Goal: Task Accomplishment & Management: Manage account settings

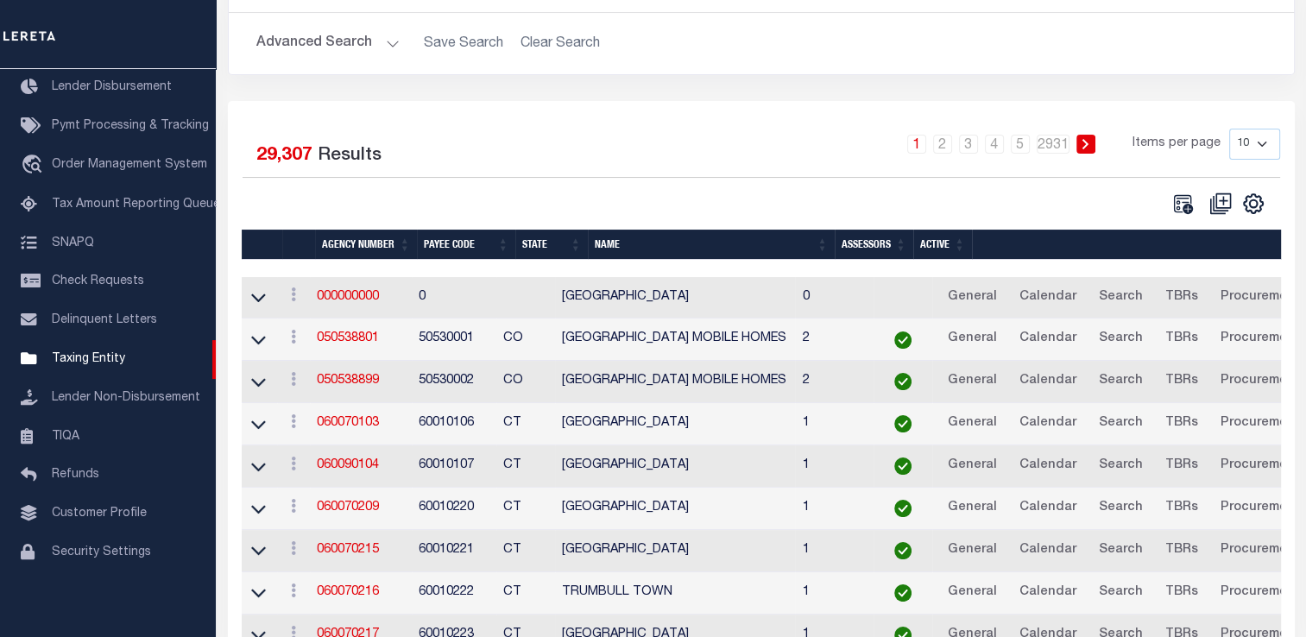
scroll to position [173, 0]
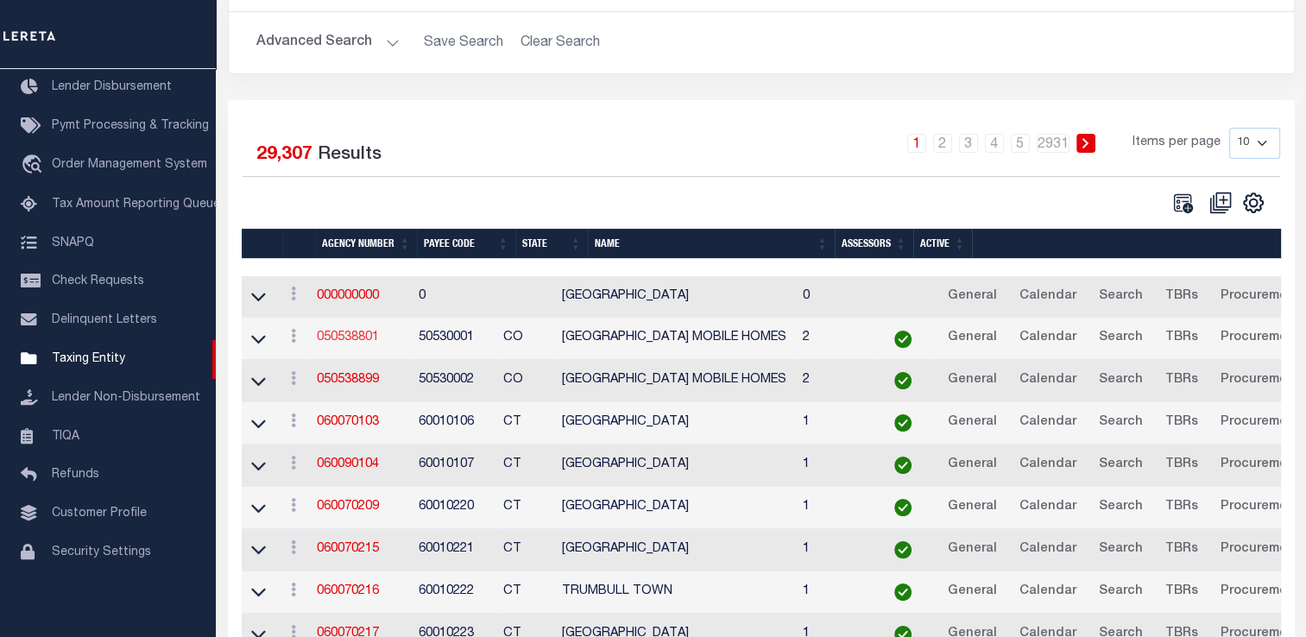
click at [360, 337] on link "050538801" at bounding box center [348, 338] width 62 height 12
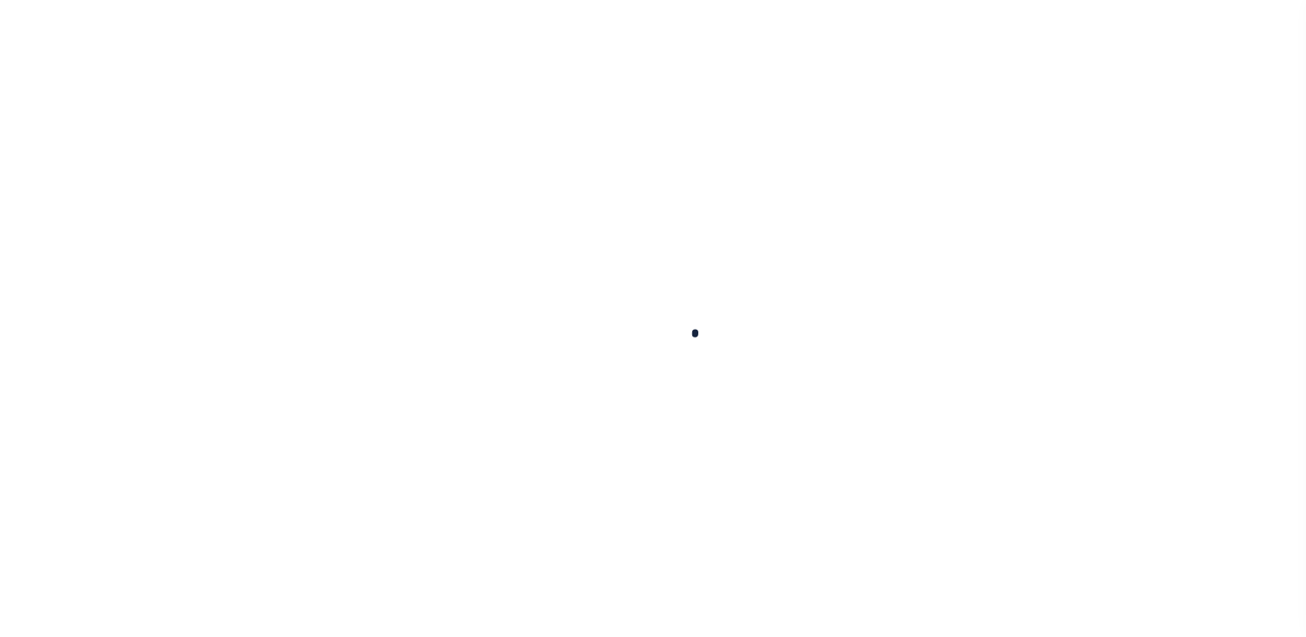
select select
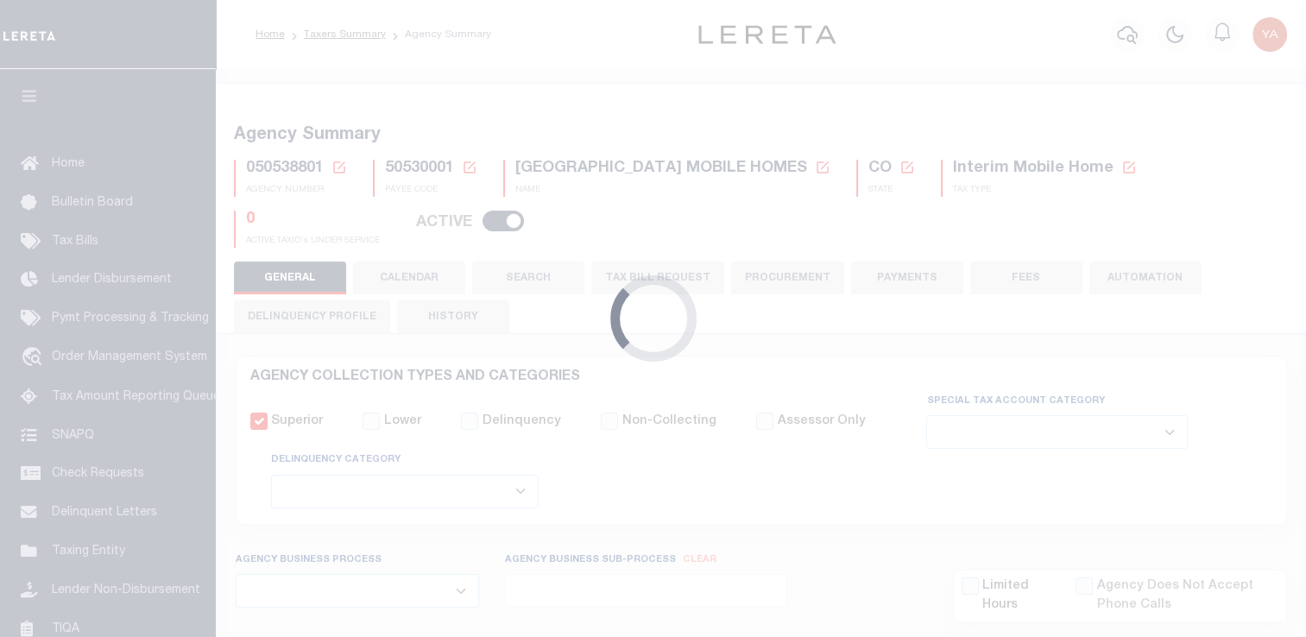
checkbox input "false"
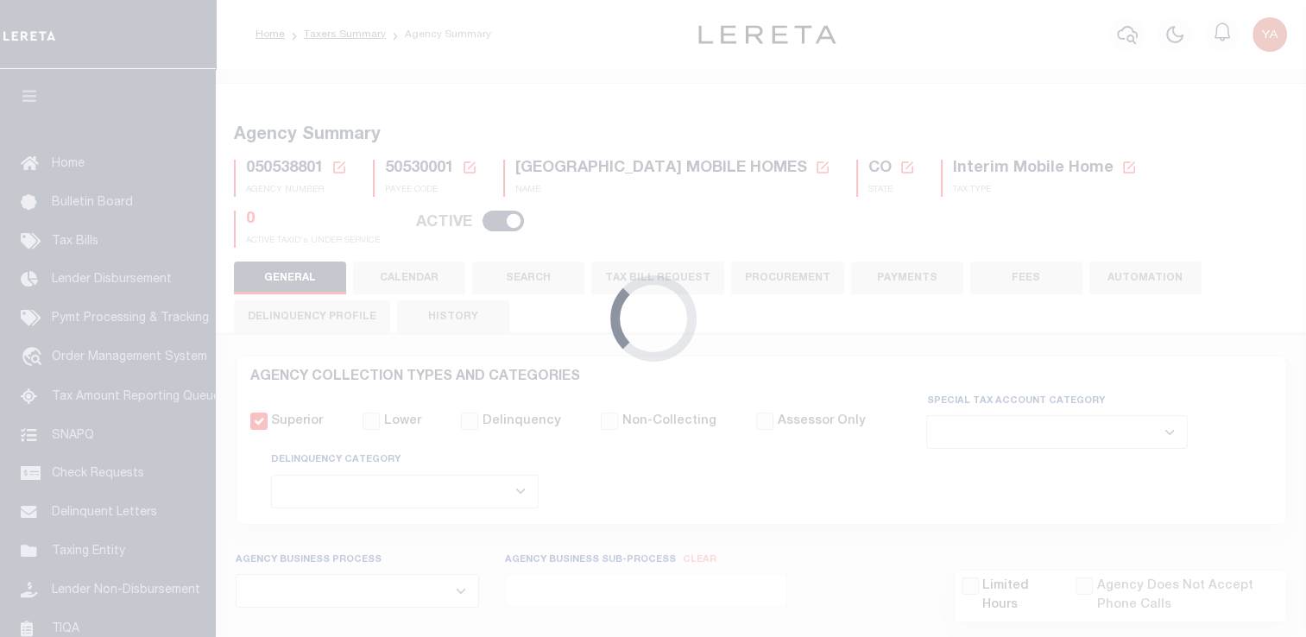
type input "810500000"
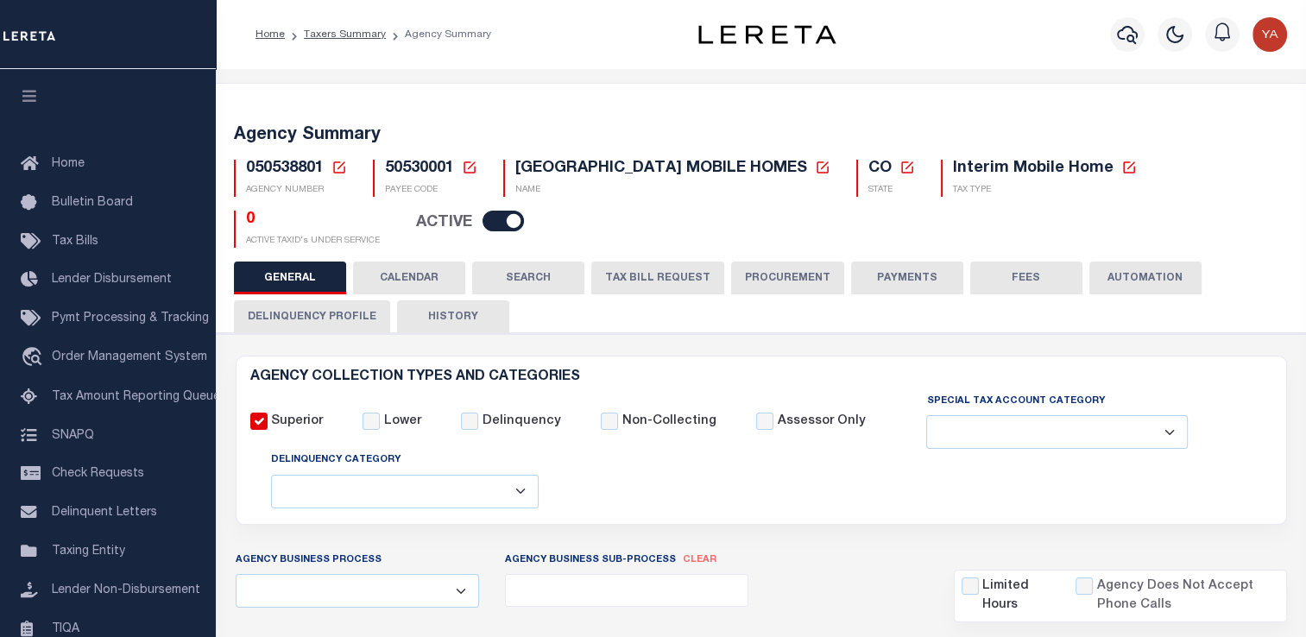
select select
select select "2022"
type input "36"
select select
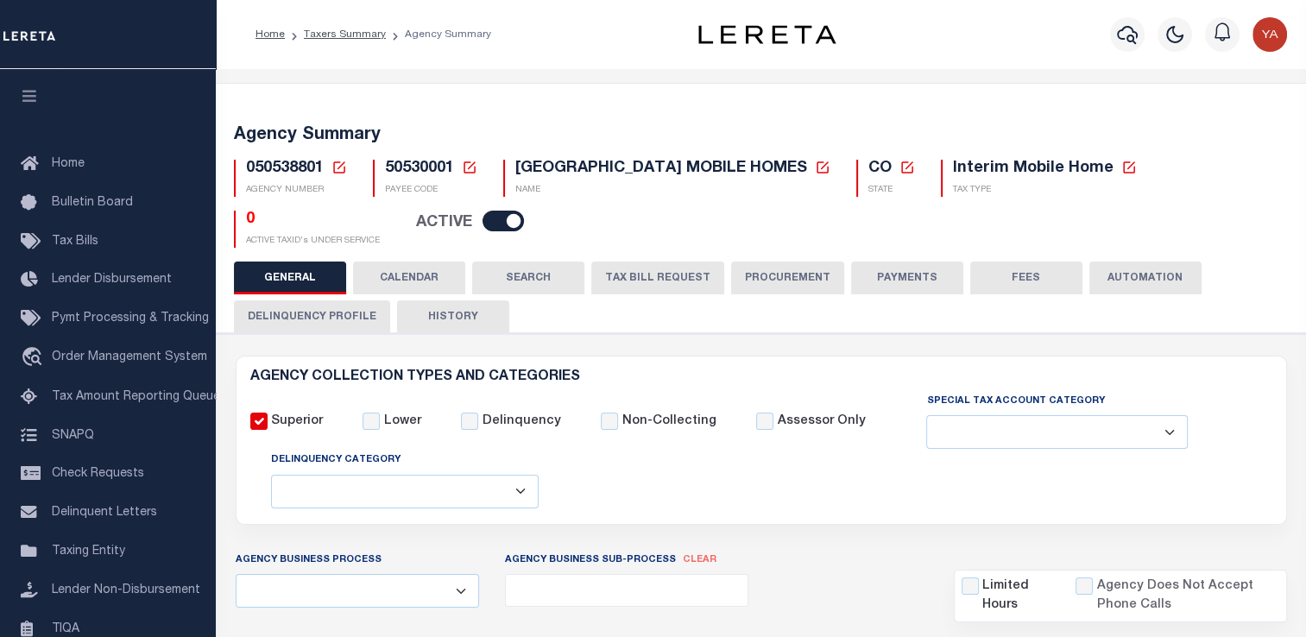
select select
type input "050538801"
type input "RIO GRANDE COUNTY MOBILE HOMES"
click at [336, 326] on button "Delinquency Profile" at bounding box center [312, 317] width 156 height 33
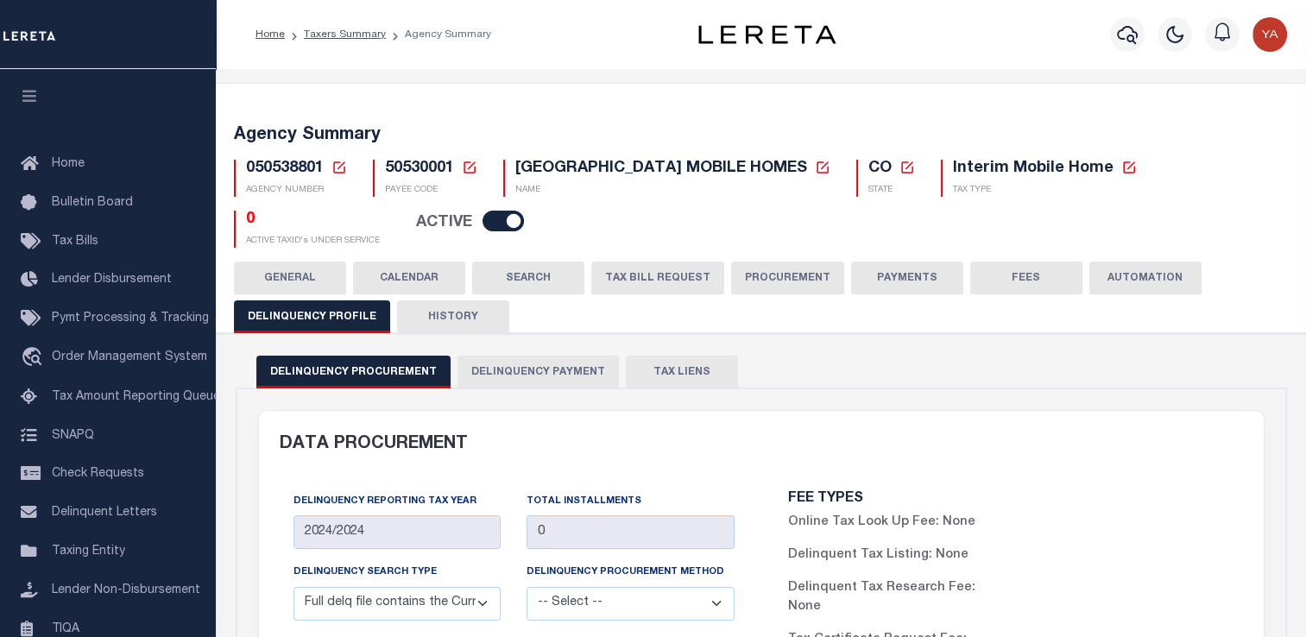
click at [552, 370] on button "Delinquency Payment" at bounding box center [538, 372] width 161 height 33
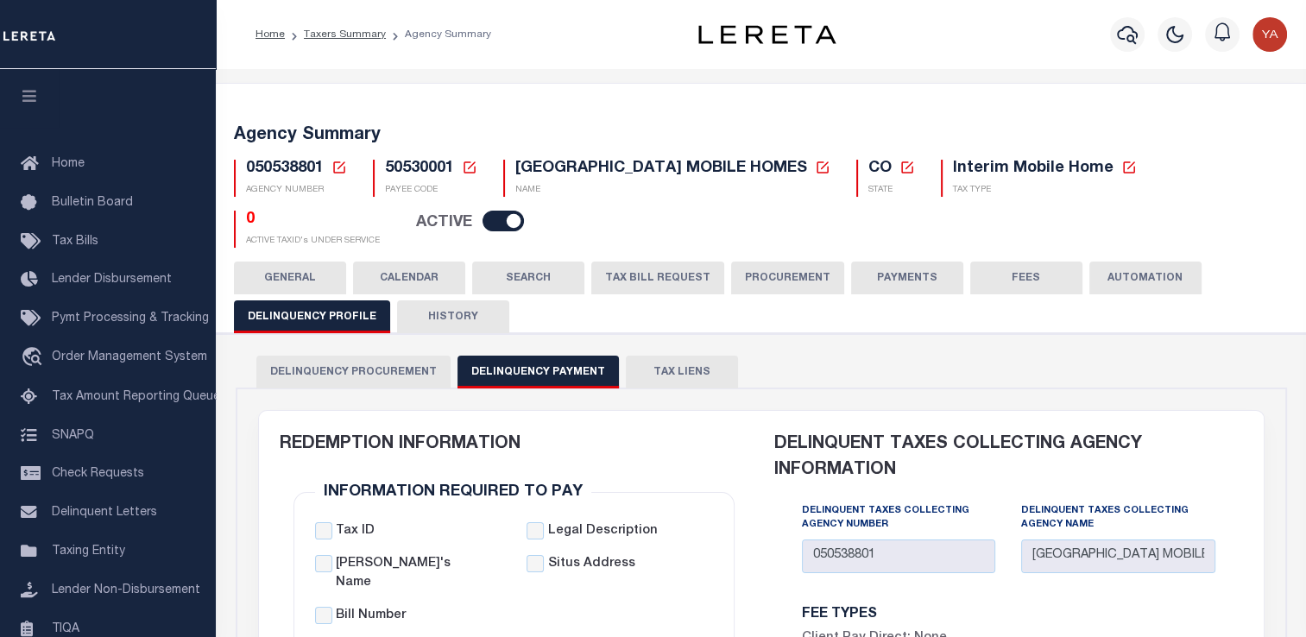
scroll to position [38, 0]
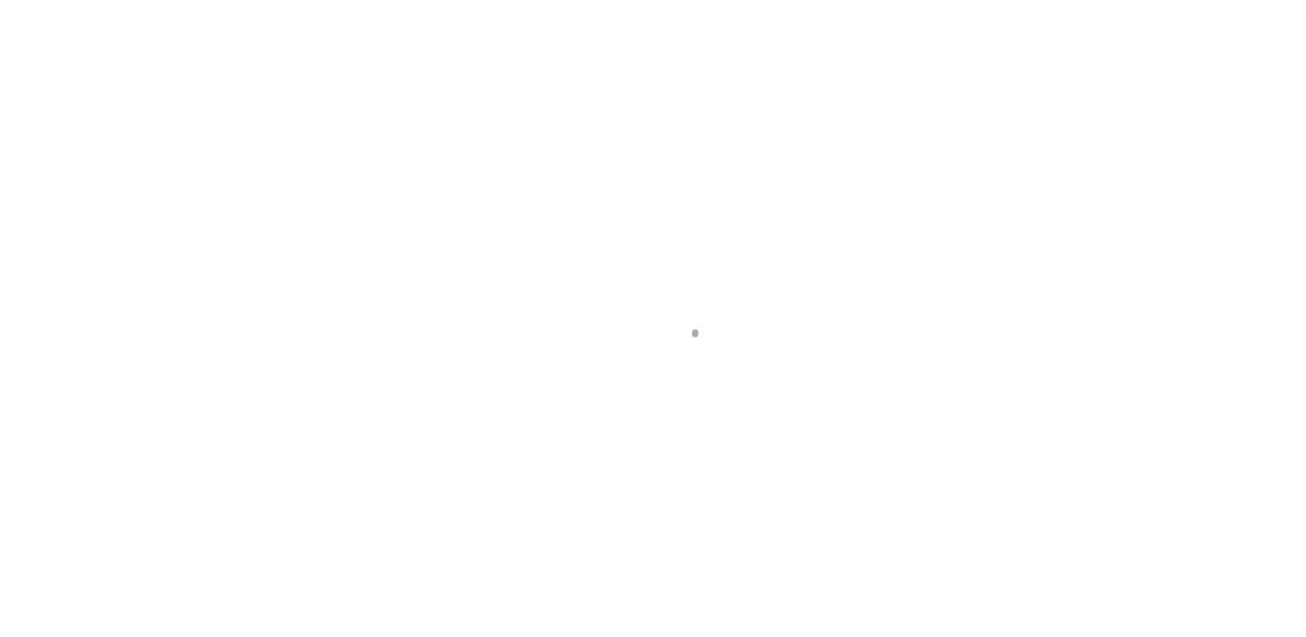
select select
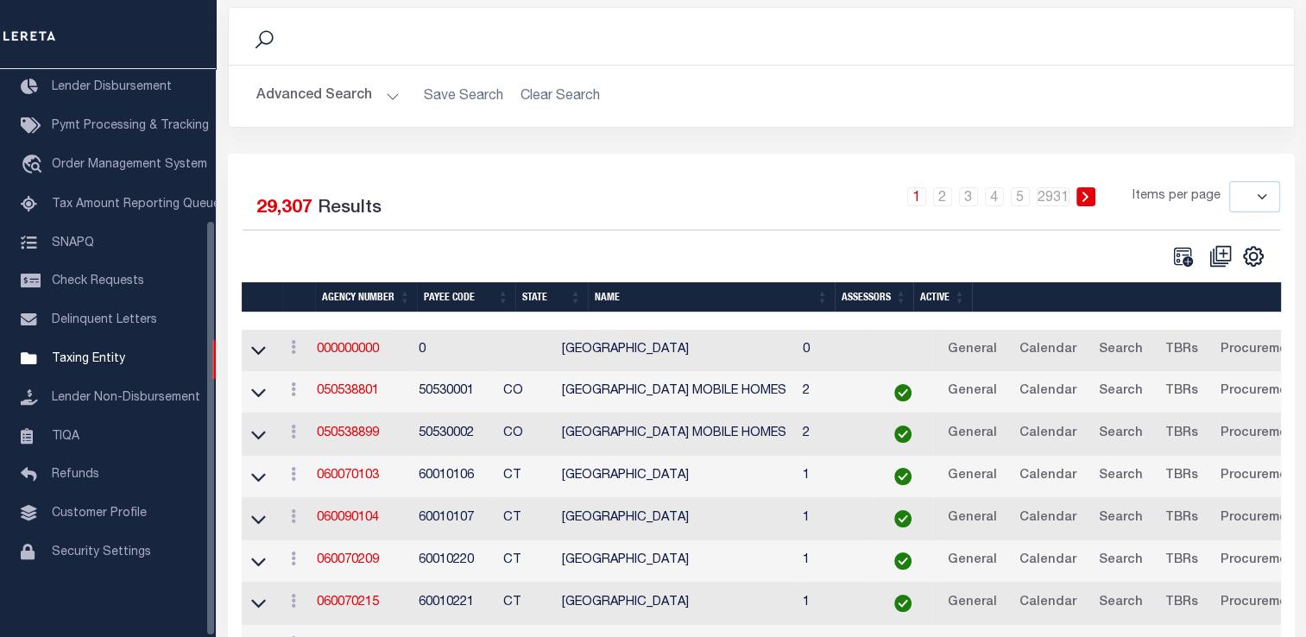
scroll to position [121, 0]
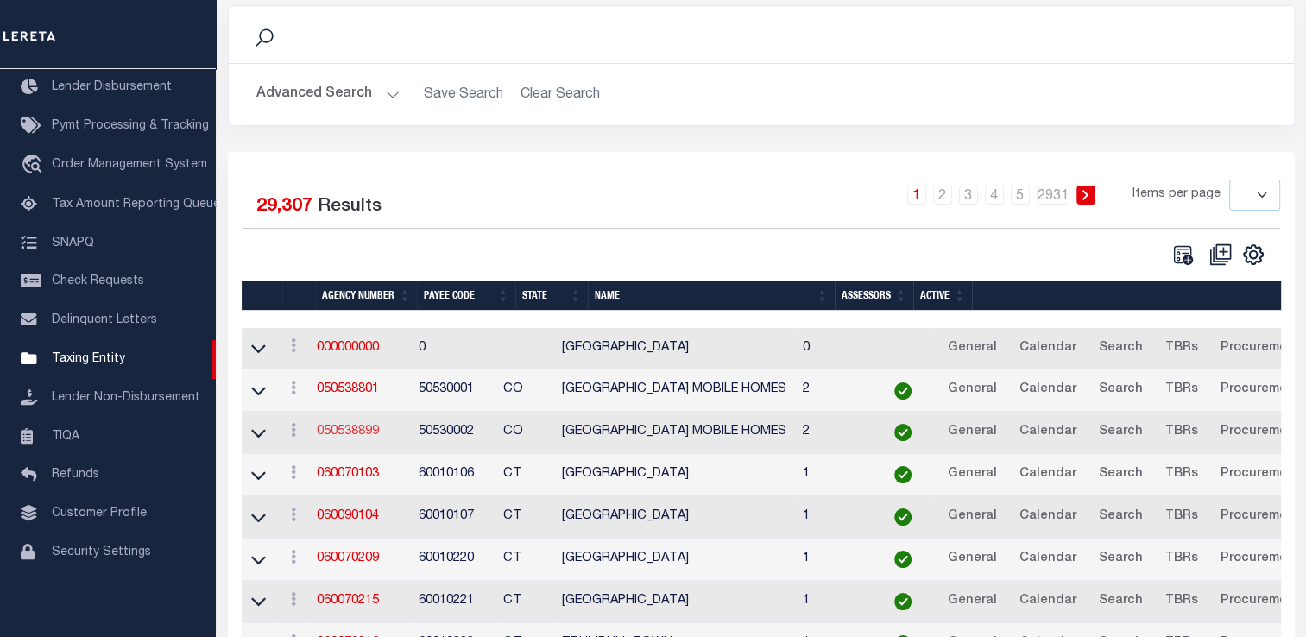
click at [363, 433] on link "050538899" at bounding box center [348, 432] width 62 height 12
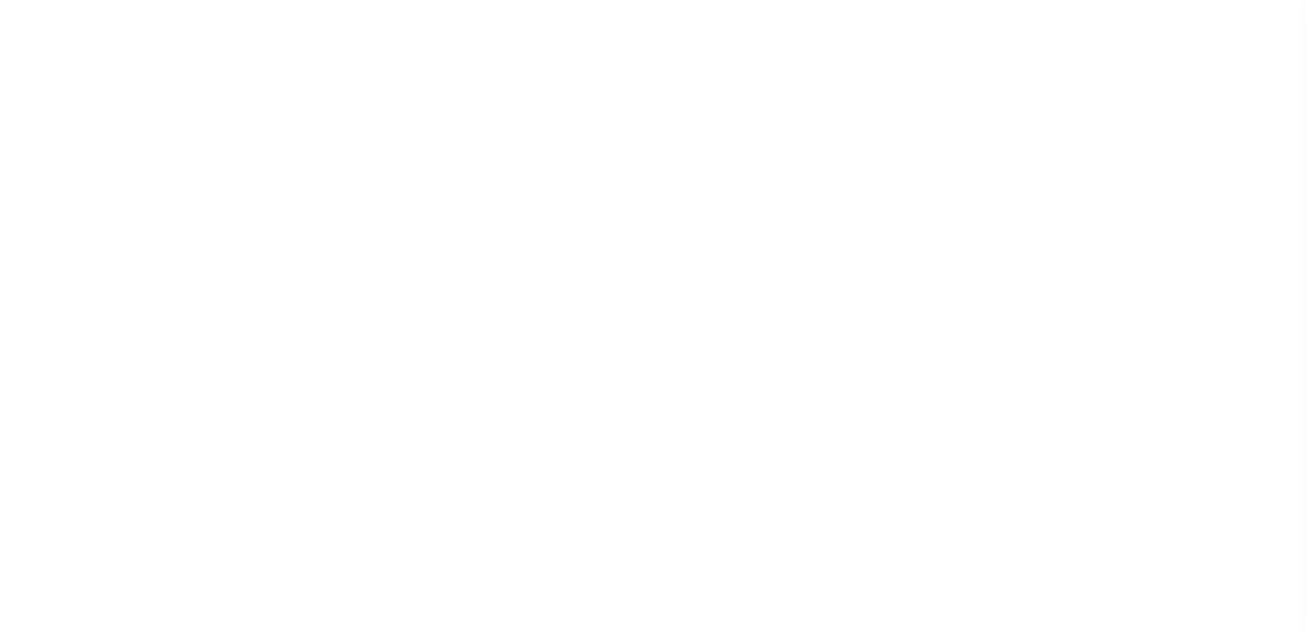
select select
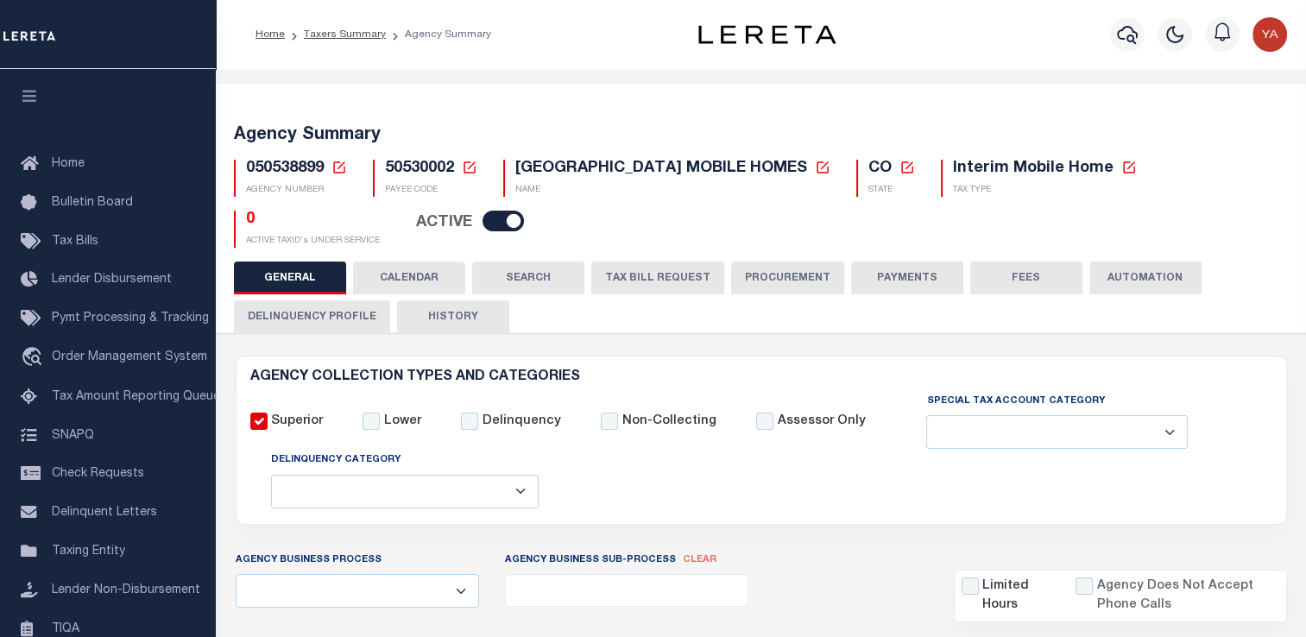
click at [338, 306] on button "Delinquency Profile" at bounding box center [312, 317] width 156 height 33
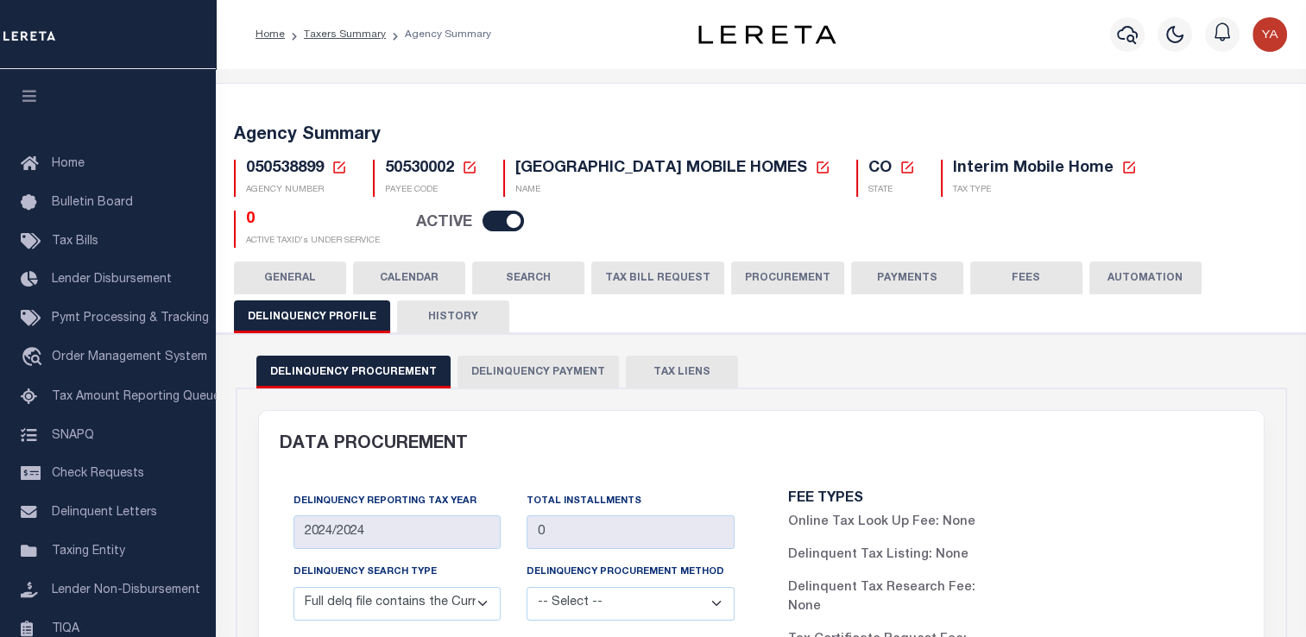
click at [542, 367] on button "Delinquency Payment" at bounding box center [538, 372] width 161 height 33
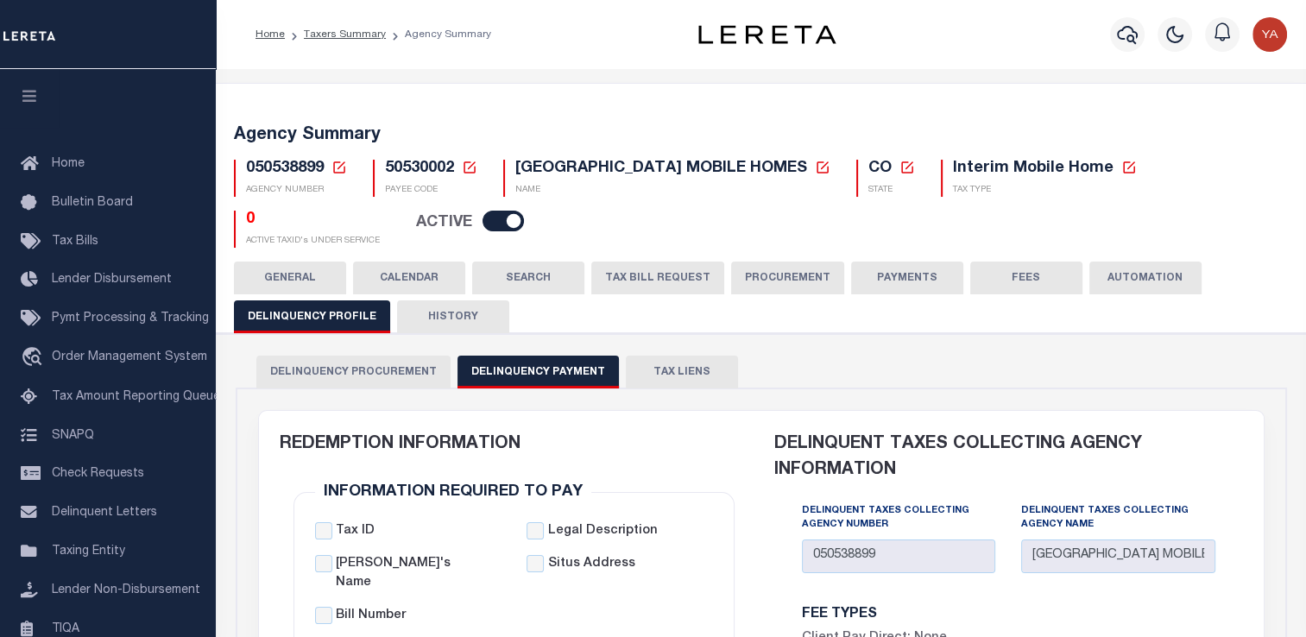
click at [470, 167] on icon at bounding box center [470, 167] width 12 height 12
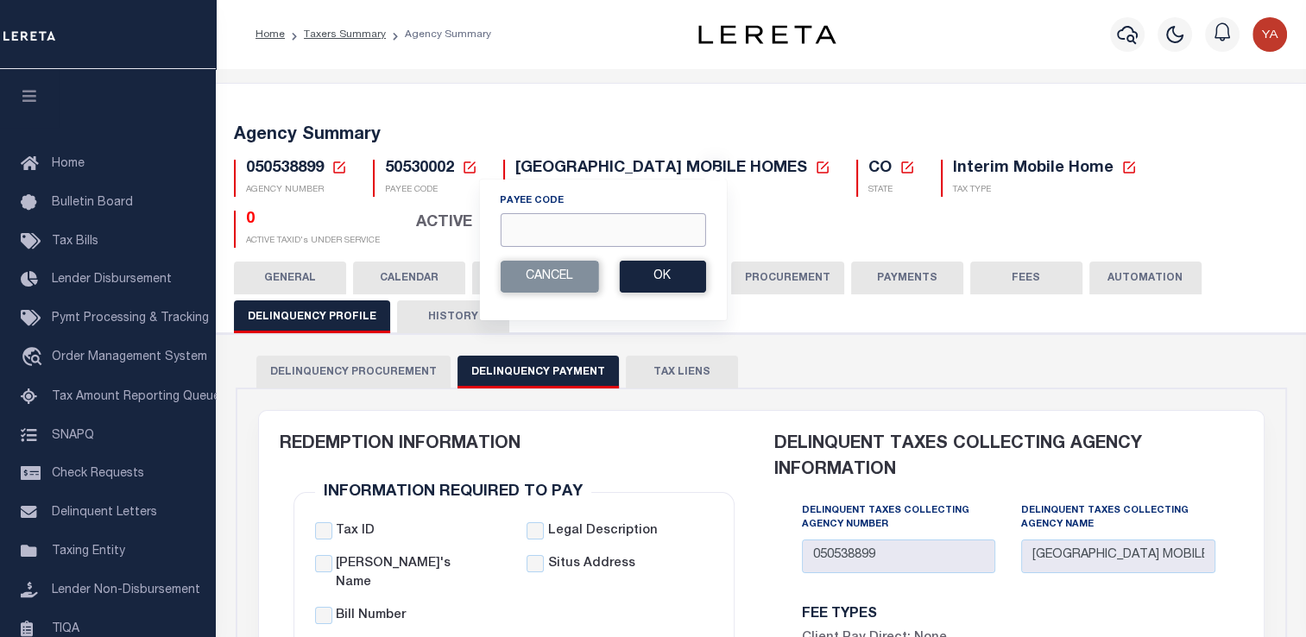
click at [542, 239] on input "Payee Code" at bounding box center [603, 230] width 206 height 34
paste input "2600704000"
type input "2600704000"
click at [667, 272] on button "Ok" at bounding box center [662, 277] width 86 height 32
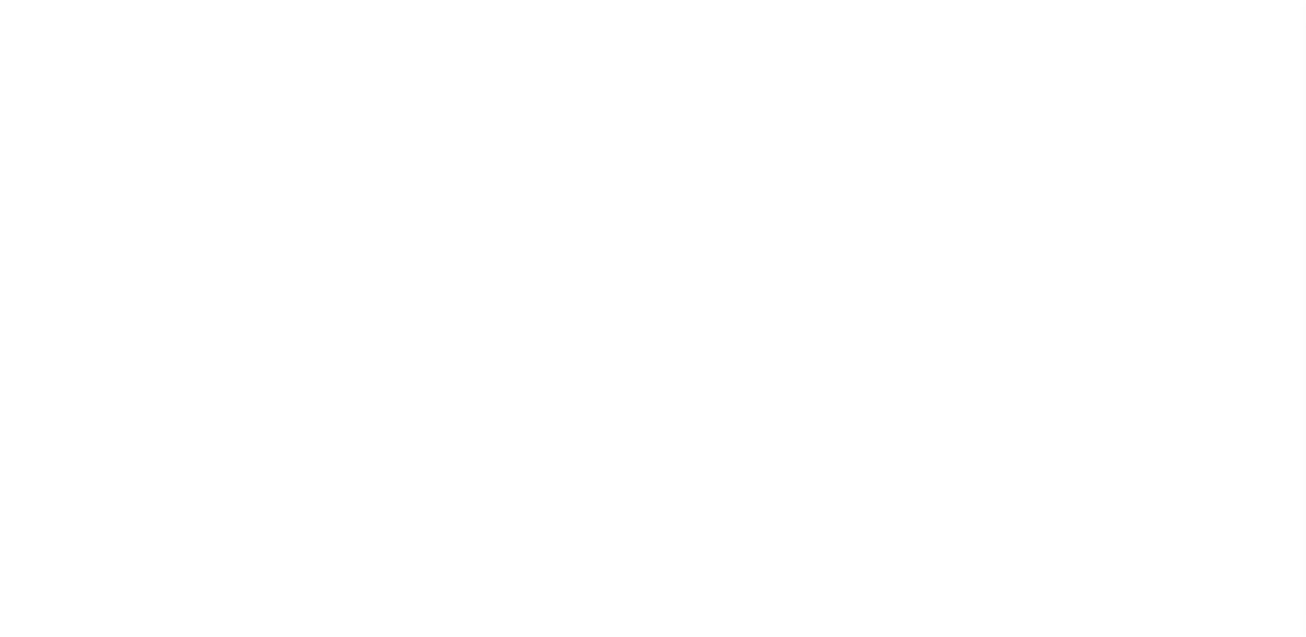
select select
select select "2022"
type input "24"
select select
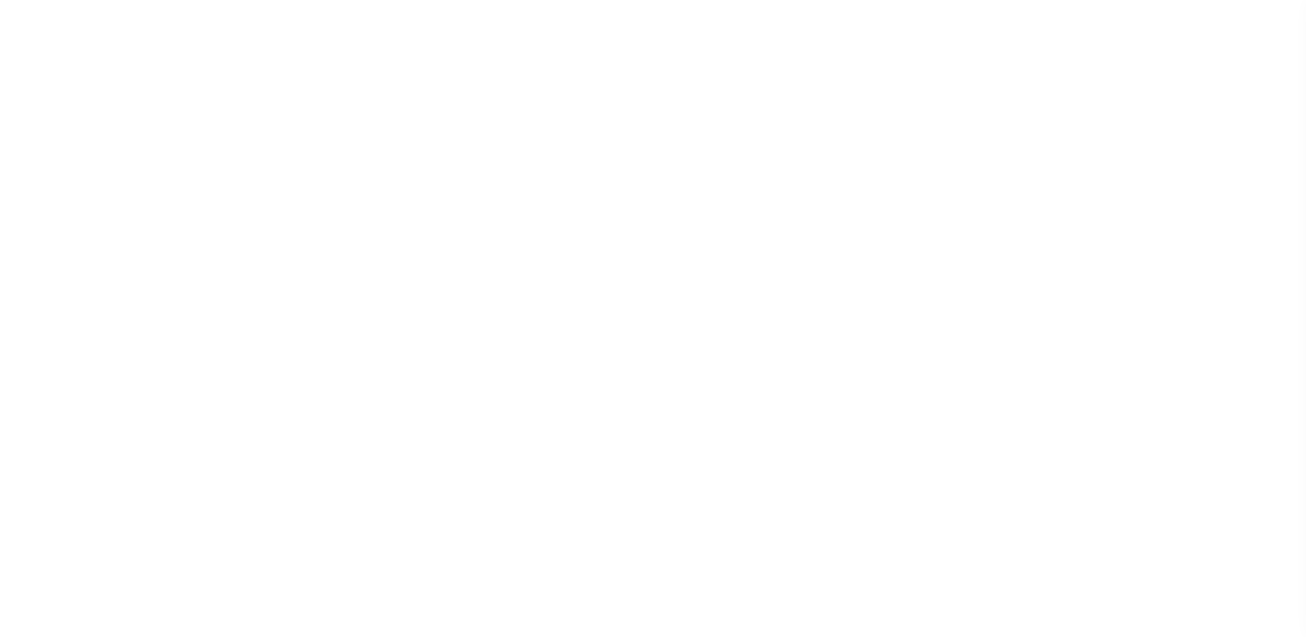
select select
type input "210044000"
type input "[GEOGRAPHIC_DATA] [GEOGRAPHIC_DATA]"
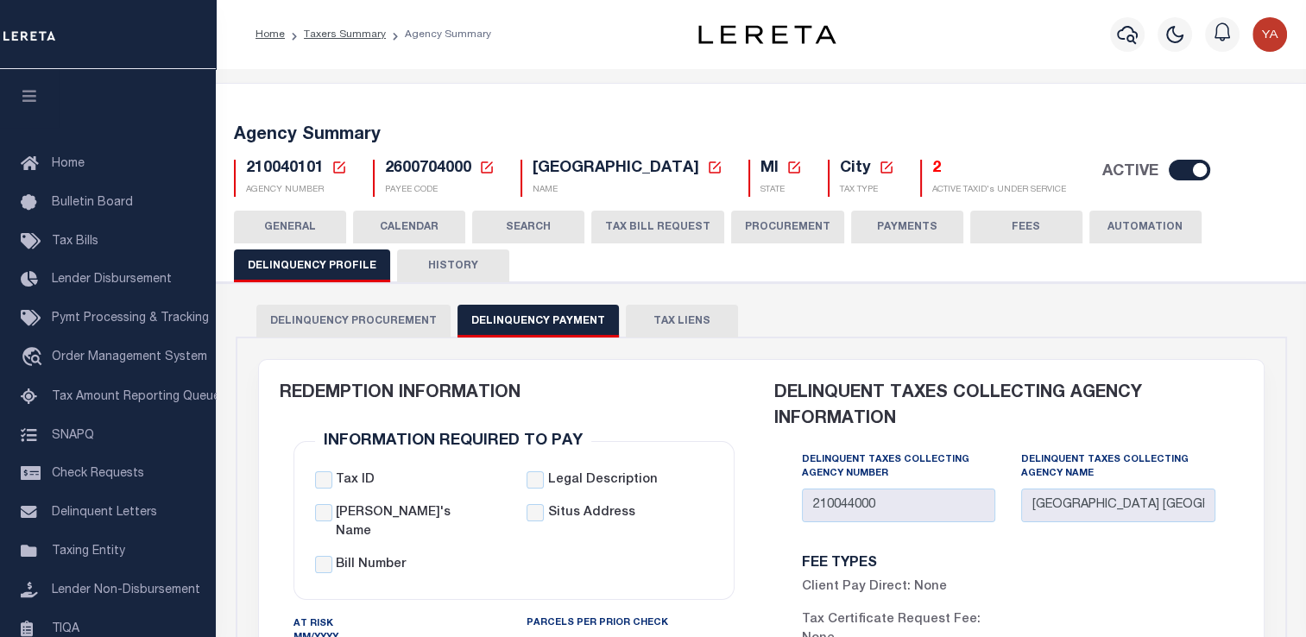
click at [289, 223] on button "GENERAL" at bounding box center [290, 227] width 112 height 33
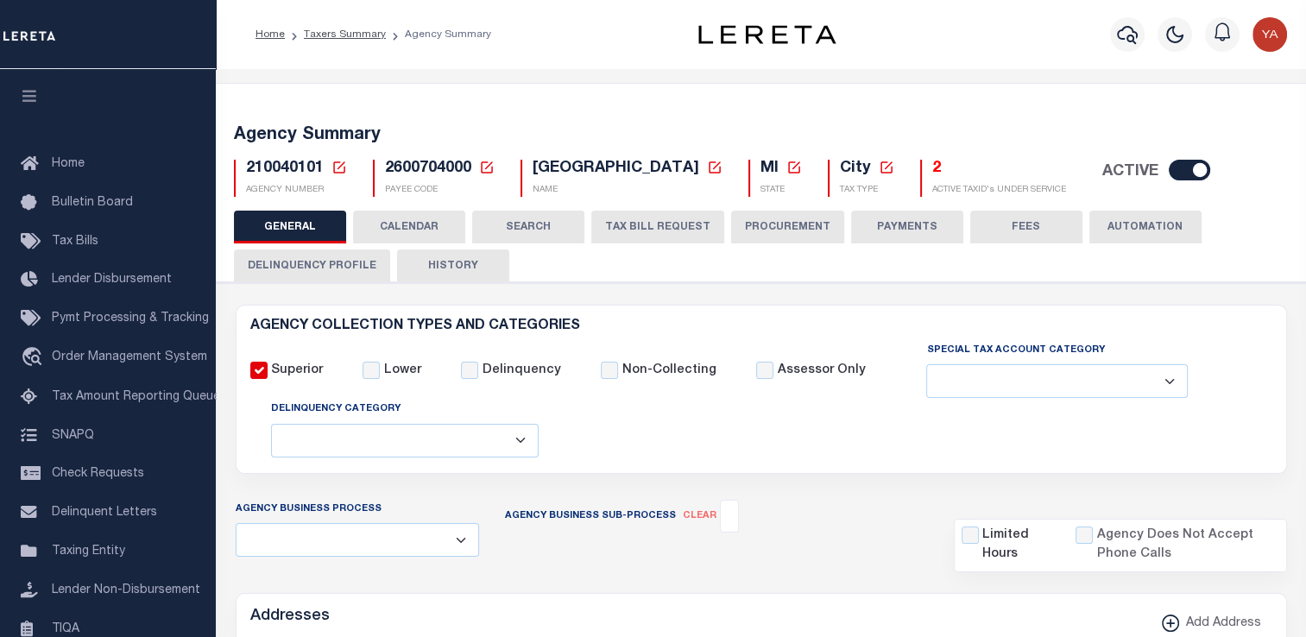
click at [484, 164] on icon at bounding box center [487, 168] width 16 height 16
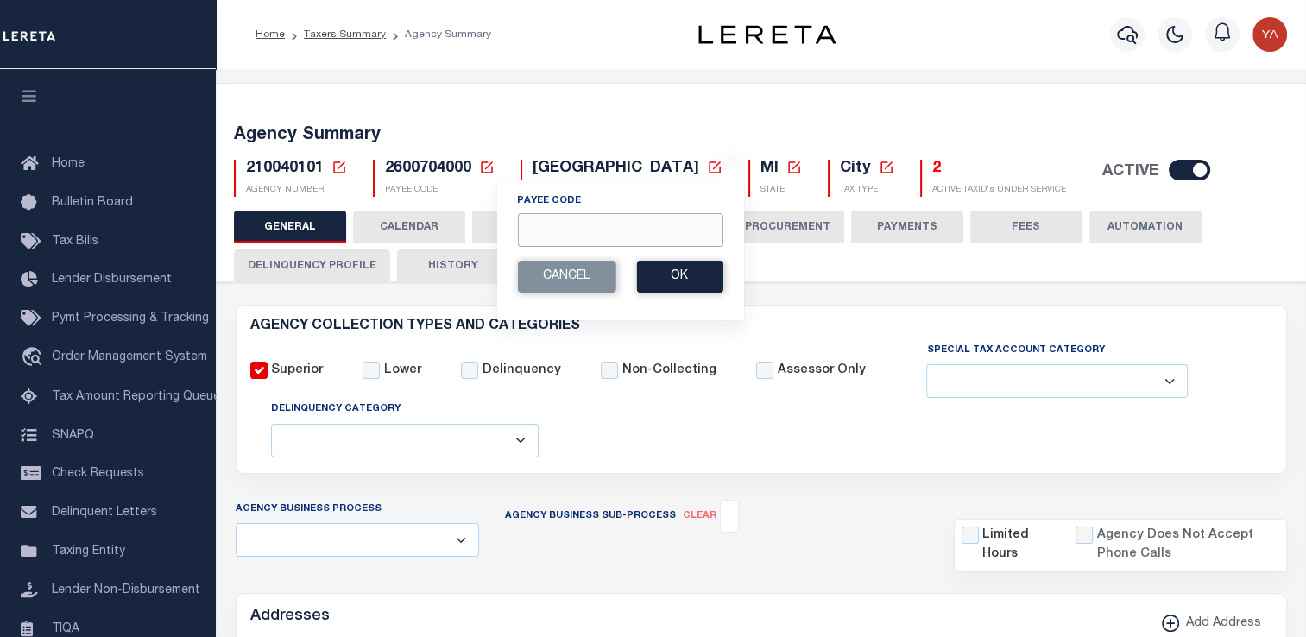
click at [541, 219] on input "Payee Code" at bounding box center [620, 230] width 206 height 34
paste input "4202903003"
type input "4202903003"
click at [659, 279] on button "Ok" at bounding box center [679, 277] width 86 height 32
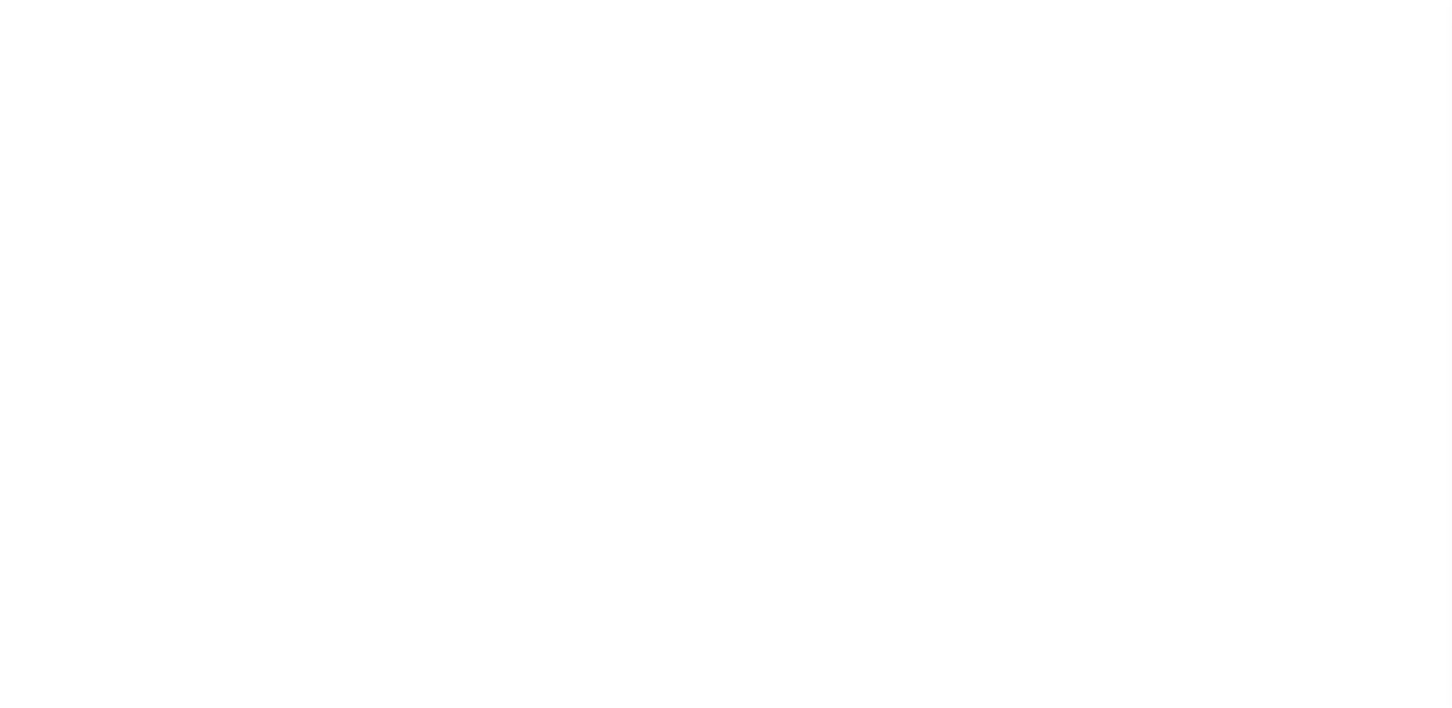
select select
select select "2022"
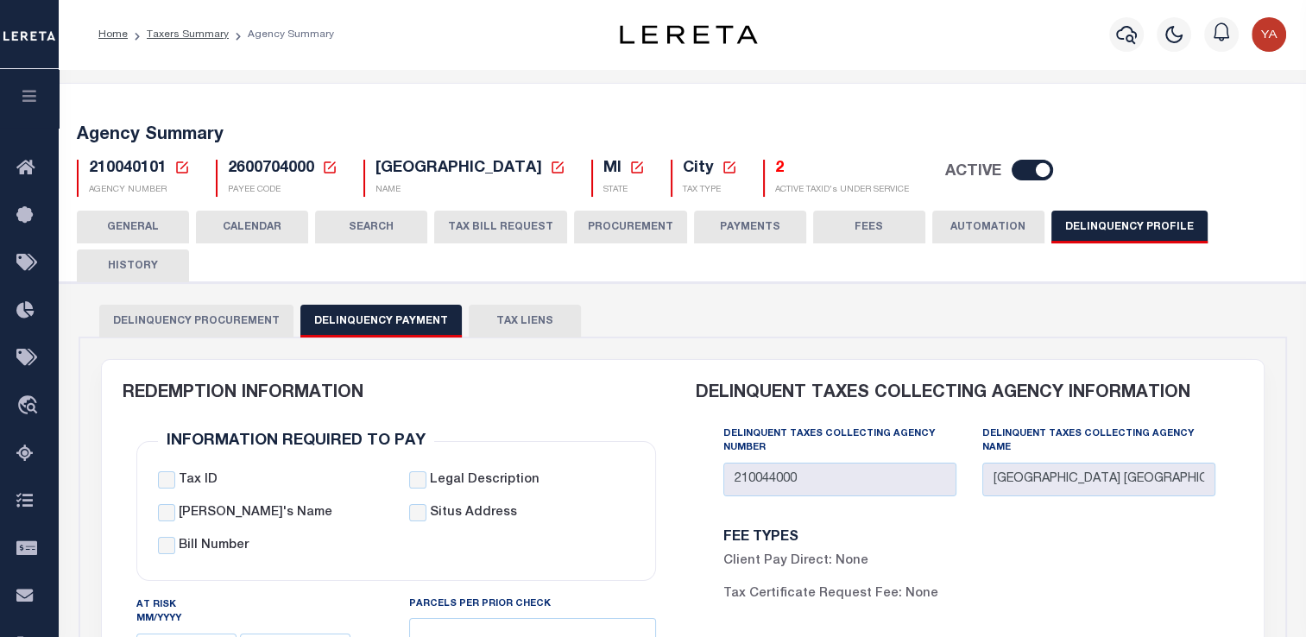
click at [178, 170] on icon at bounding box center [182, 168] width 16 height 16
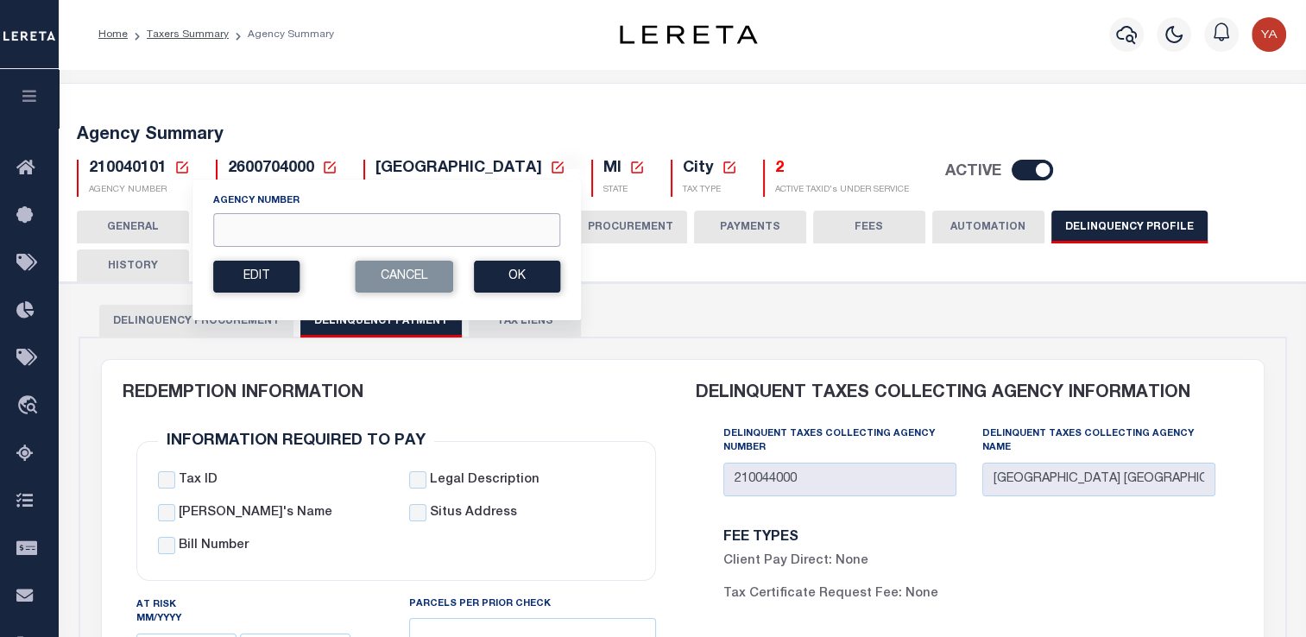
click at [271, 233] on input "Agency Number" at bounding box center [386, 230] width 347 height 34
paste input "210044000"
type input "210044000"
click at [538, 278] on button "Ok" at bounding box center [517, 277] width 86 height 32
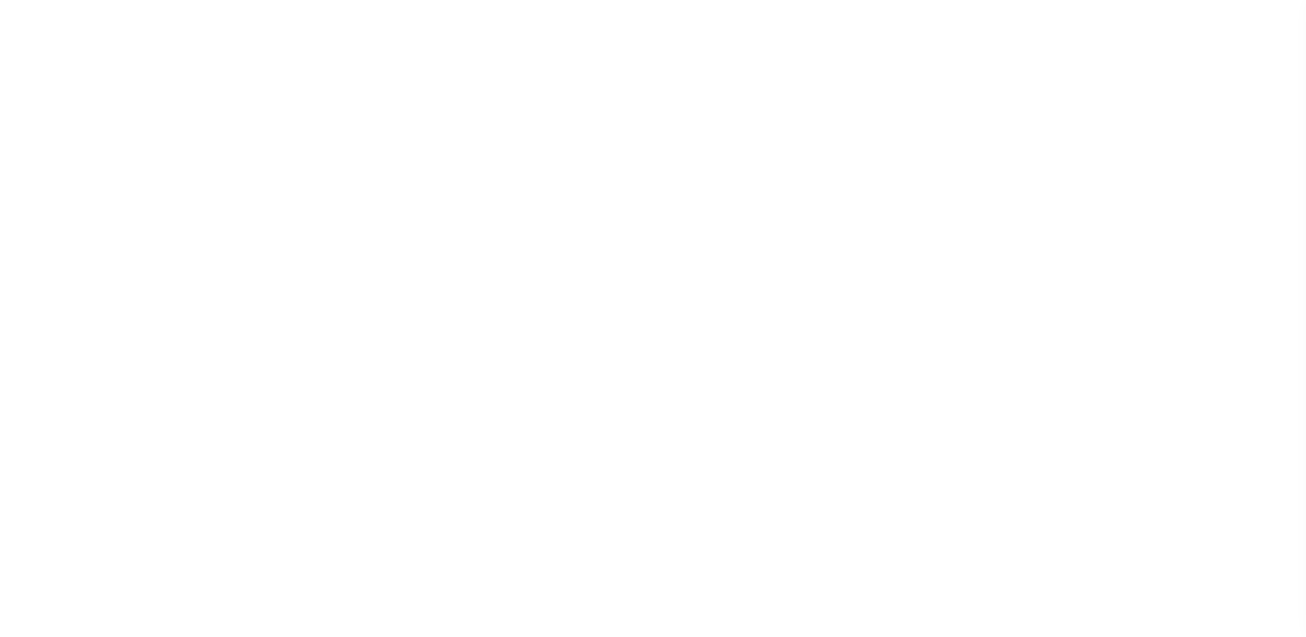
select select
select select "2022"
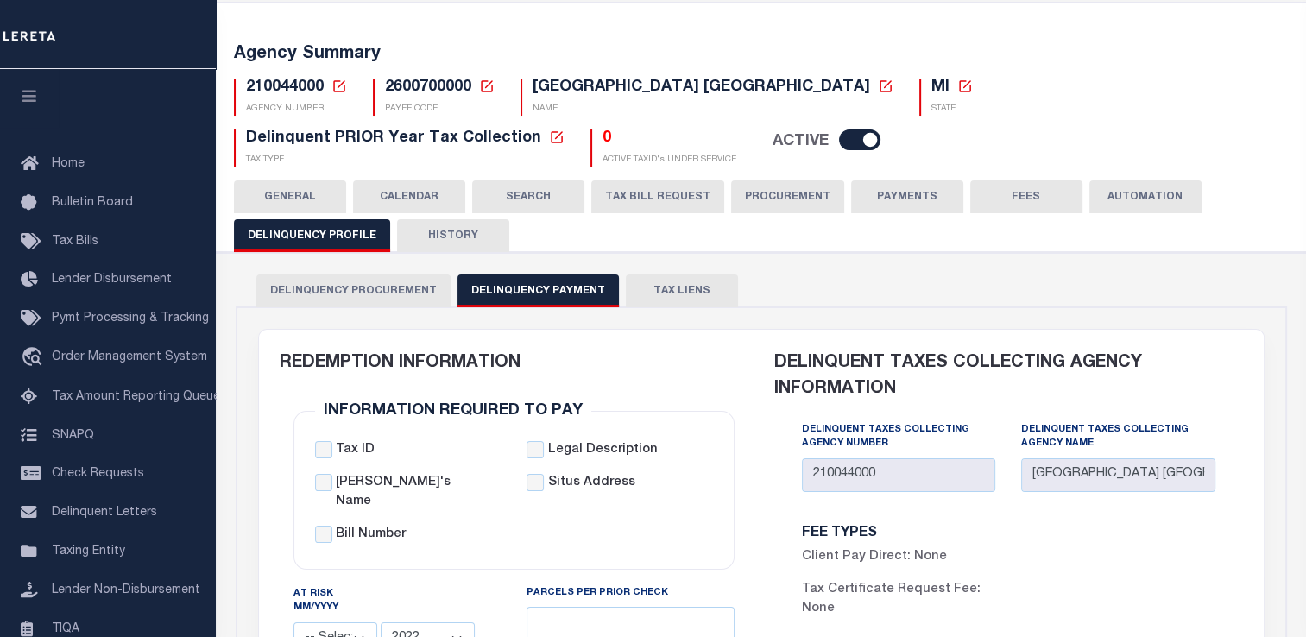
scroll to position [51, 0]
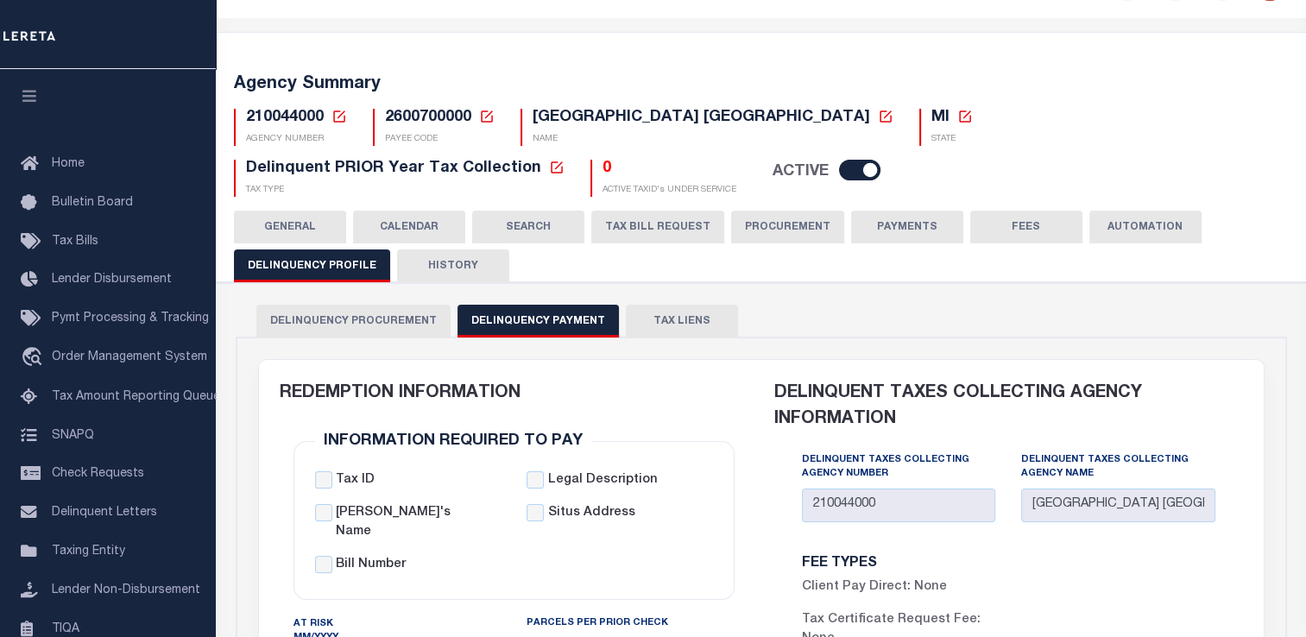
click at [288, 227] on button "GENERAL" at bounding box center [290, 227] width 112 height 33
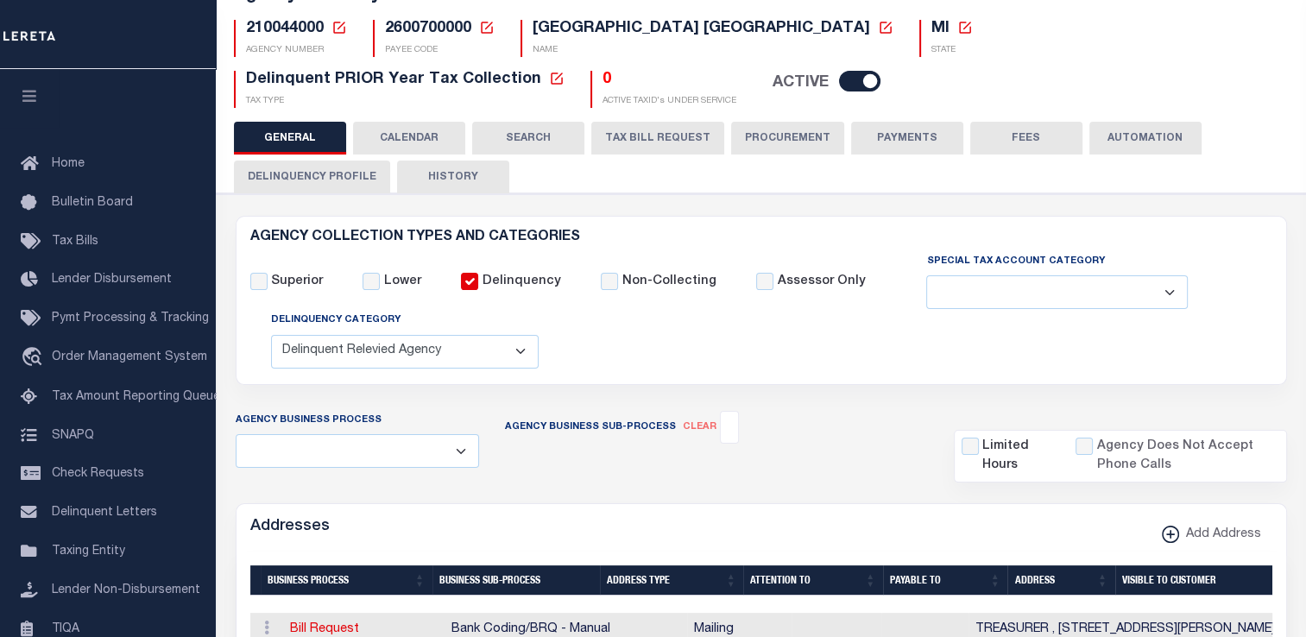
scroll to position [121, 0]
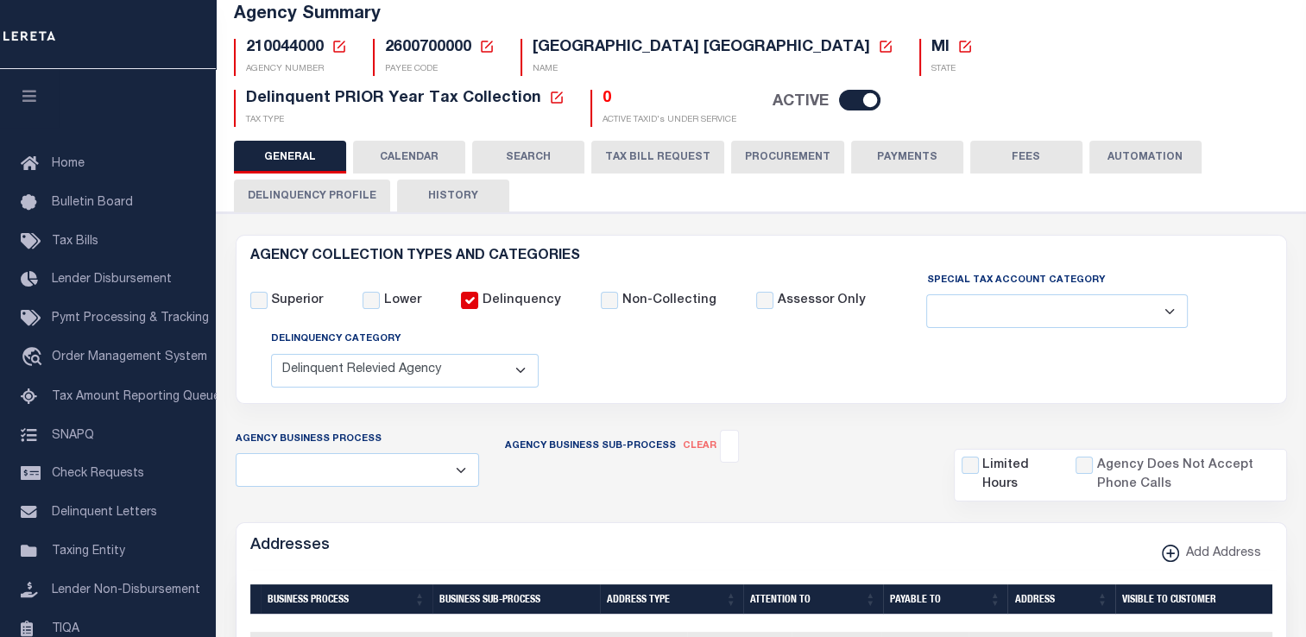
click at [345, 45] on icon at bounding box center [340, 47] width 16 height 16
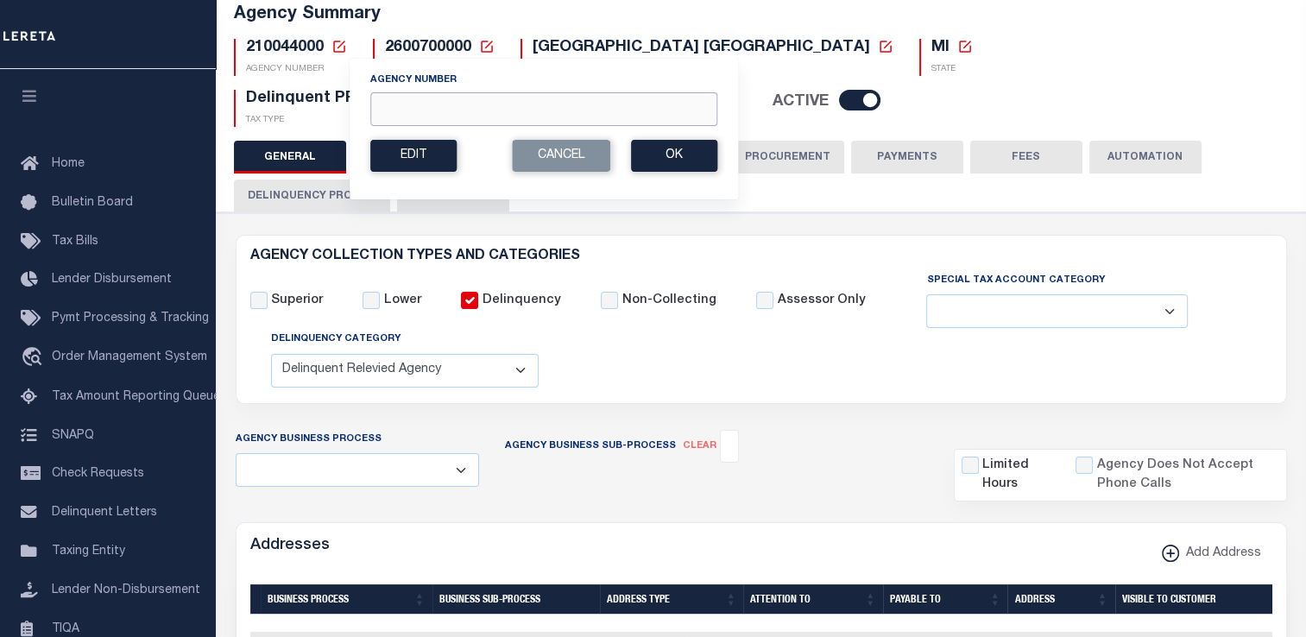
click at [450, 103] on input "Agency Number" at bounding box center [543, 109] width 347 height 34
paste input "370154000"
type input "370154000"
click at [667, 149] on button "Ok" at bounding box center [674, 156] width 86 height 32
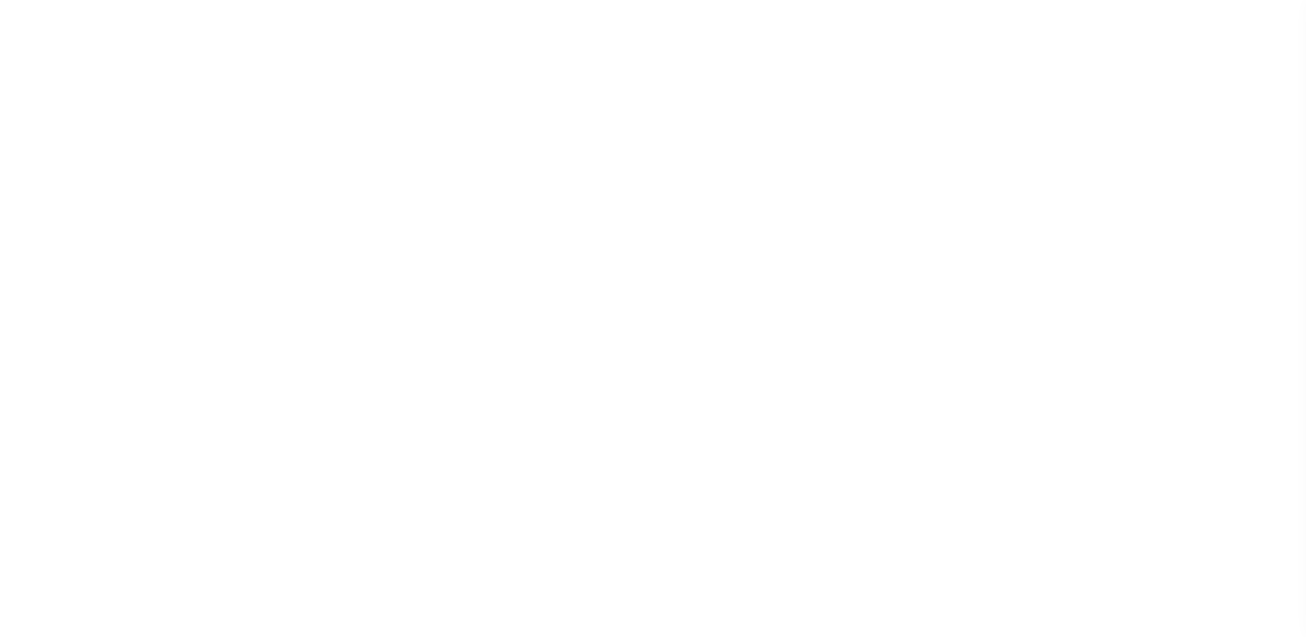
select select
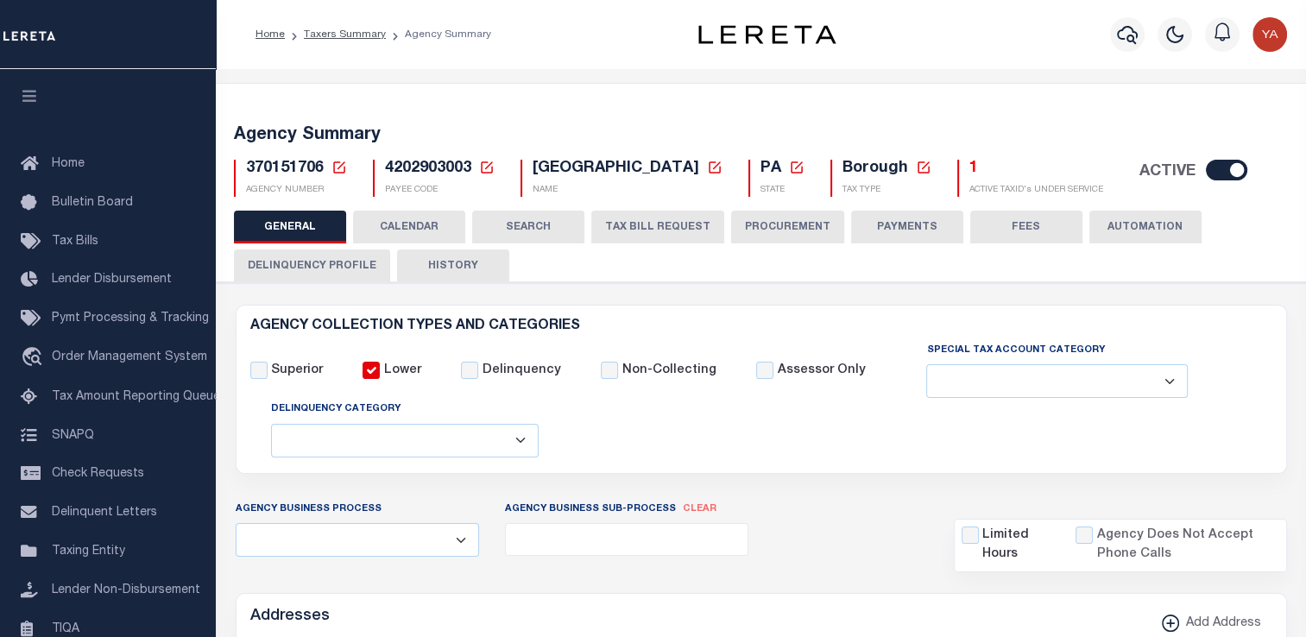
click at [357, 266] on button "Delinquency Profile" at bounding box center [312, 266] width 156 height 33
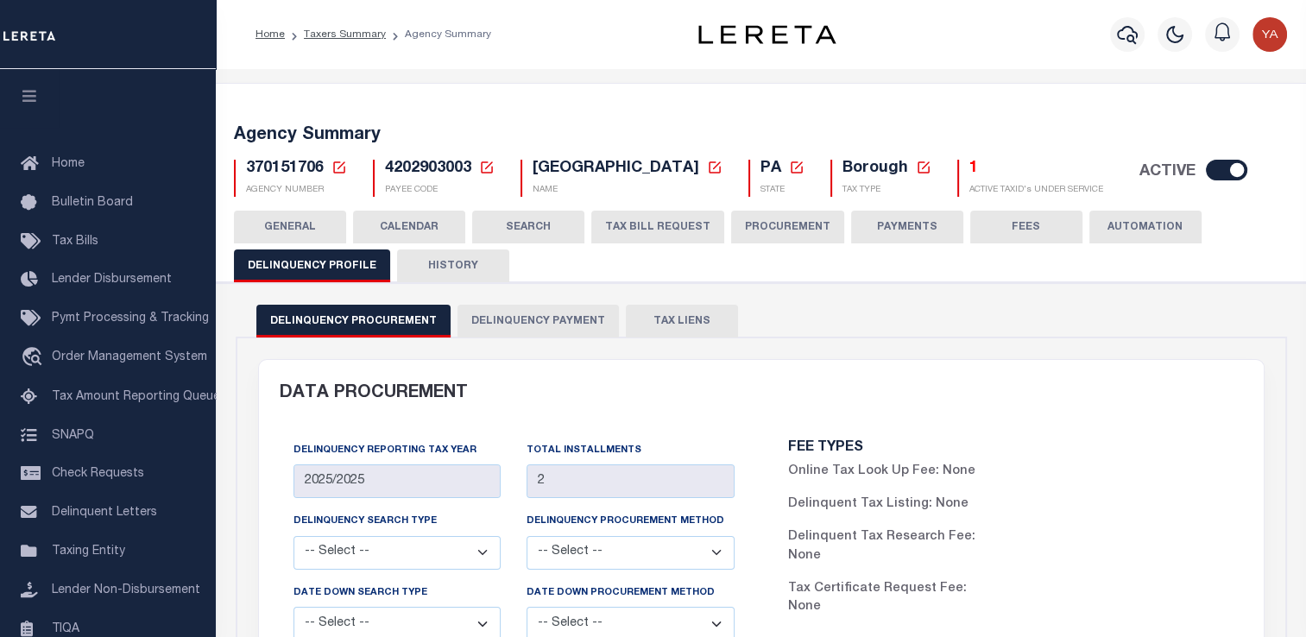
click at [548, 332] on button "Delinquency Payment" at bounding box center [538, 321] width 161 height 33
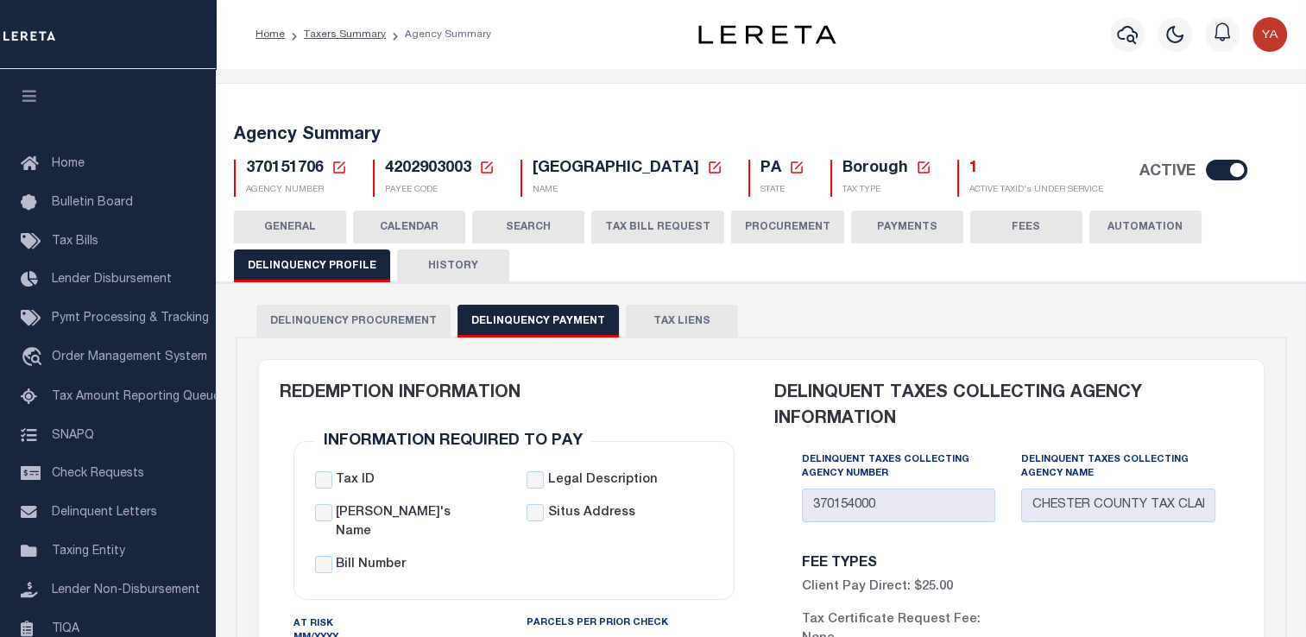
click at [294, 235] on button "GENERAL" at bounding box center [290, 227] width 112 height 33
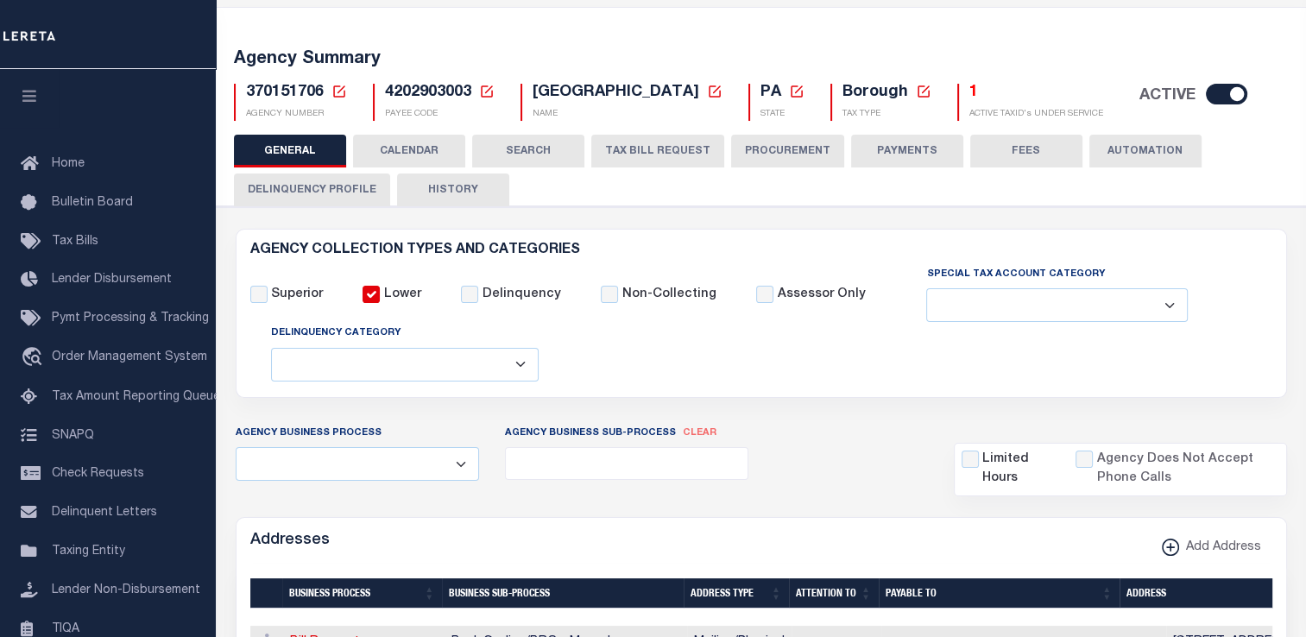
scroll to position [78, 0]
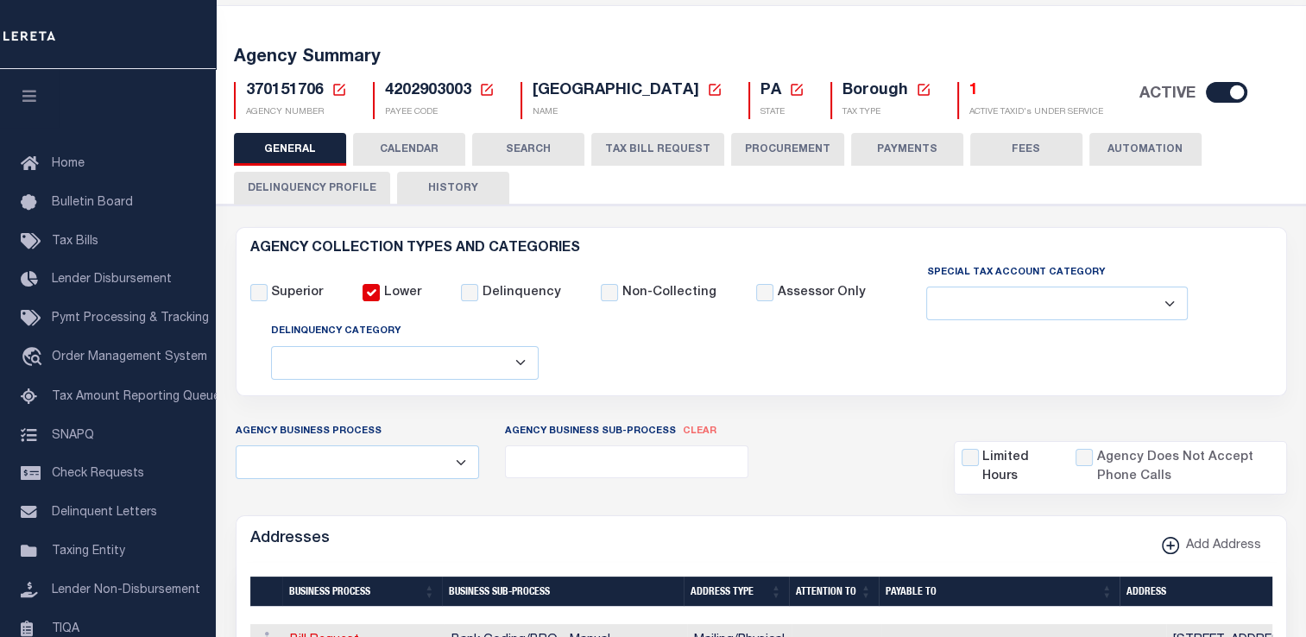
click at [440, 91] on span "4202903003" at bounding box center [428, 91] width 86 height 16
copy span "4202903003"
click at [280, 94] on span "370151706" at bounding box center [285, 91] width 78 height 16
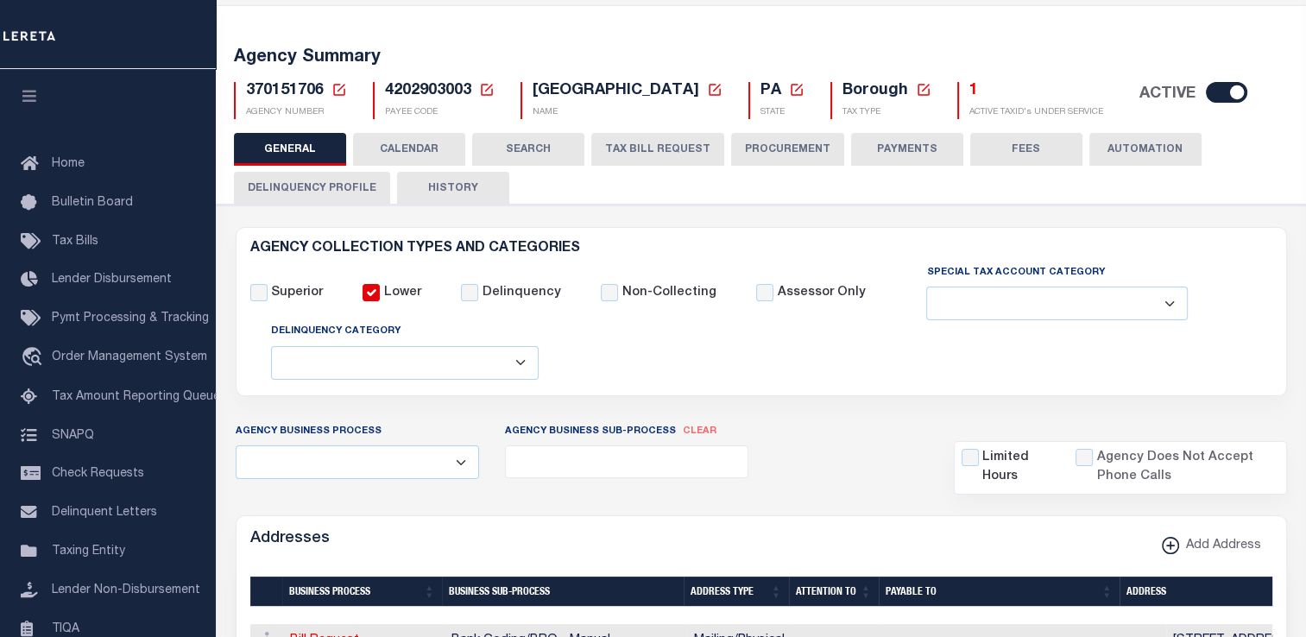
drag, startPoint x: 280, startPoint y: 94, endPoint x: 449, endPoint y: 85, distance: 169.5
click at [449, 85] on span "4202903003" at bounding box center [428, 91] width 86 height 16
copy span "4202903003"
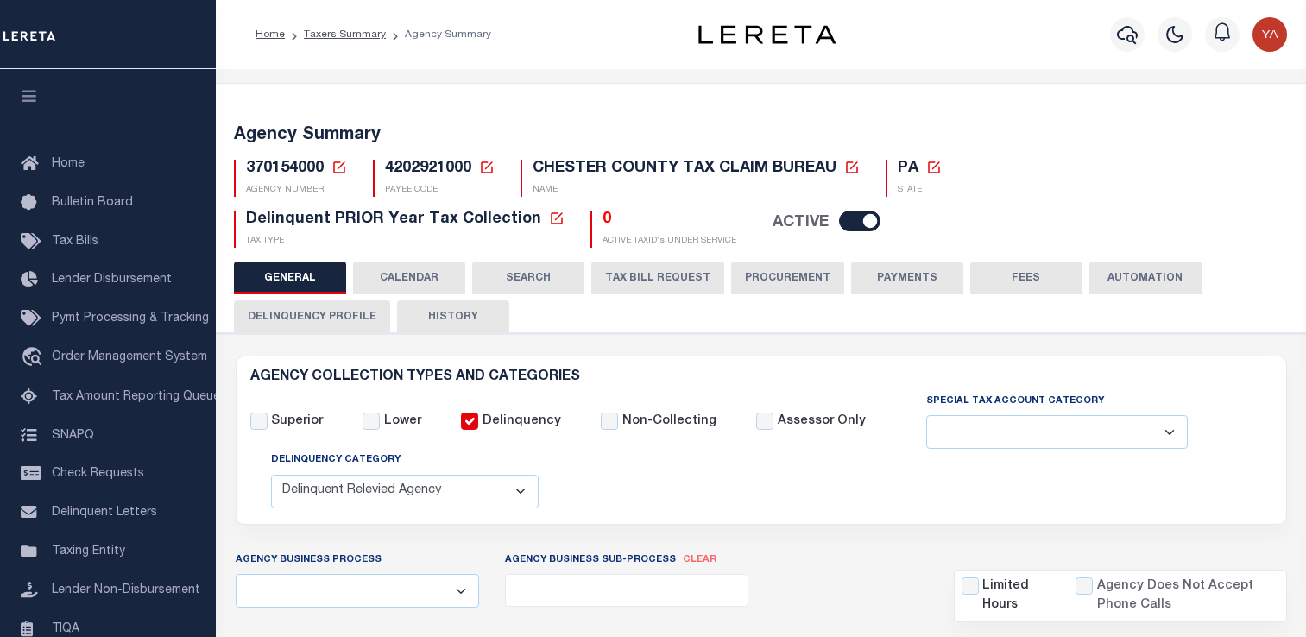
select select "1"
select select
click at [418, 168] on span "4202921000" at bounding box center [428, 169] width 86 height 16
copy span "4202921000"
